Goal: Obtain resource: Obtain resource

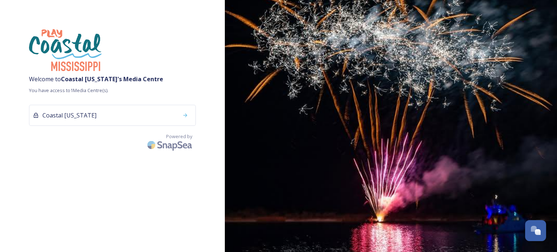
click at [426, 188] on img at bounding box center [391, 126] width 332 height 252
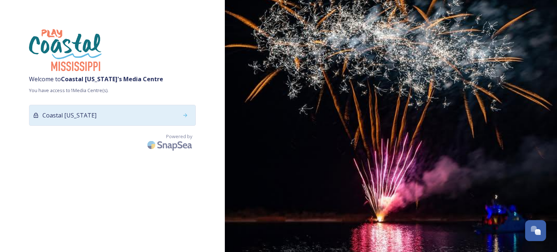
click at [136, 117] on div "Coastal [US_STATE]" at bounding box center [112, 115] width 167 height 21
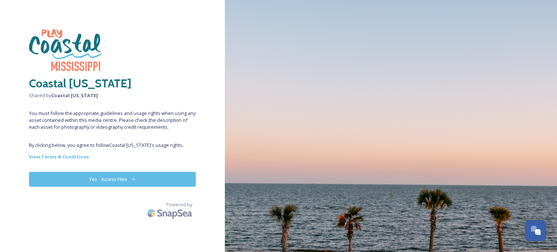
click at [135, 177] on button "Yes - Access Files" at bounding box center [112, 179] width 167 height 15
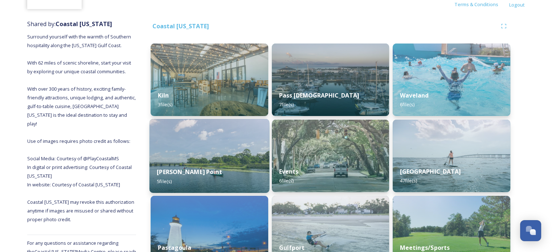
scroll to position [109, 0]
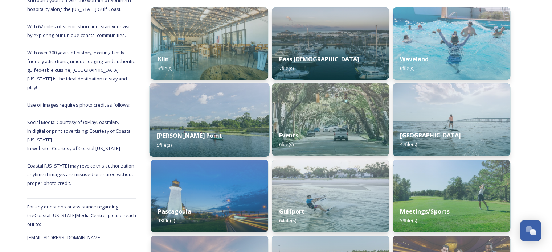
click at [230, 131] on div "[PERSON_NAME] Point 5 file(s)" at bounding box center [209, 140] width 120 height 33
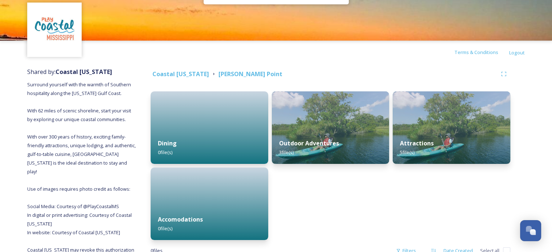
scroll to position [73, 0]
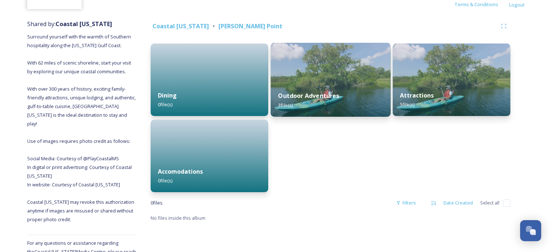
click at [305, 98] on strong "Outdoor Adventures" at bounding box center [308, 96] width 61 height 8
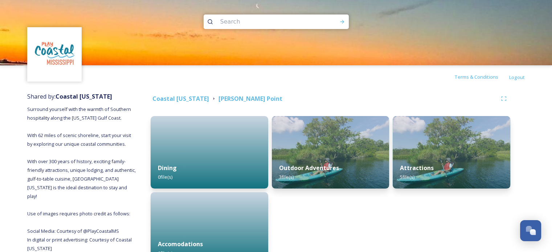
scroll to position [36, 0]
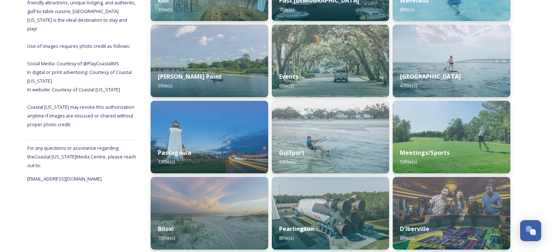
scroll to position [181, 0]
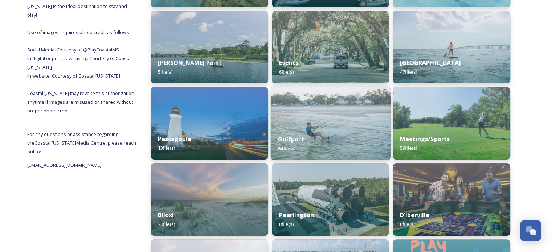
click at [328, 135] on div "Gulfport 64 file(s)" at bounding box center [330, 143] width 120 height 33
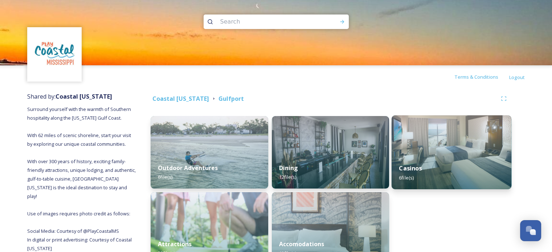
click at [457, 158] on div "Casinos 6 file(s)" at bounding box center [451, 172] width 120 height 33
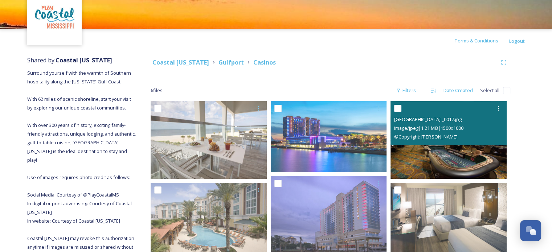
scroll to position [73, 0]
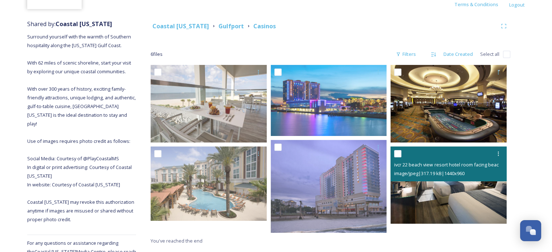
click at [439, 190] on img at bounding box center [448, 184] width 116 height 77
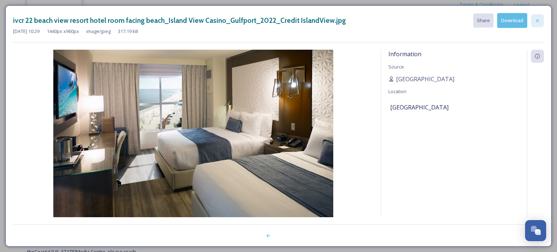
click at [537, 20] on icon at bounding box center [538, 21] width 6 height 6
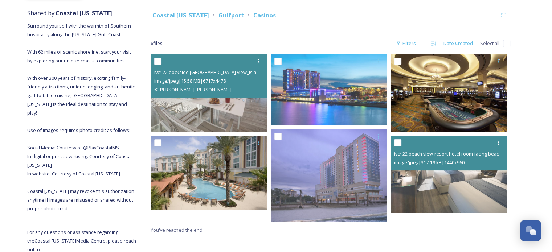
scroll to position [90, 0]
